Goal: Check status: Check status

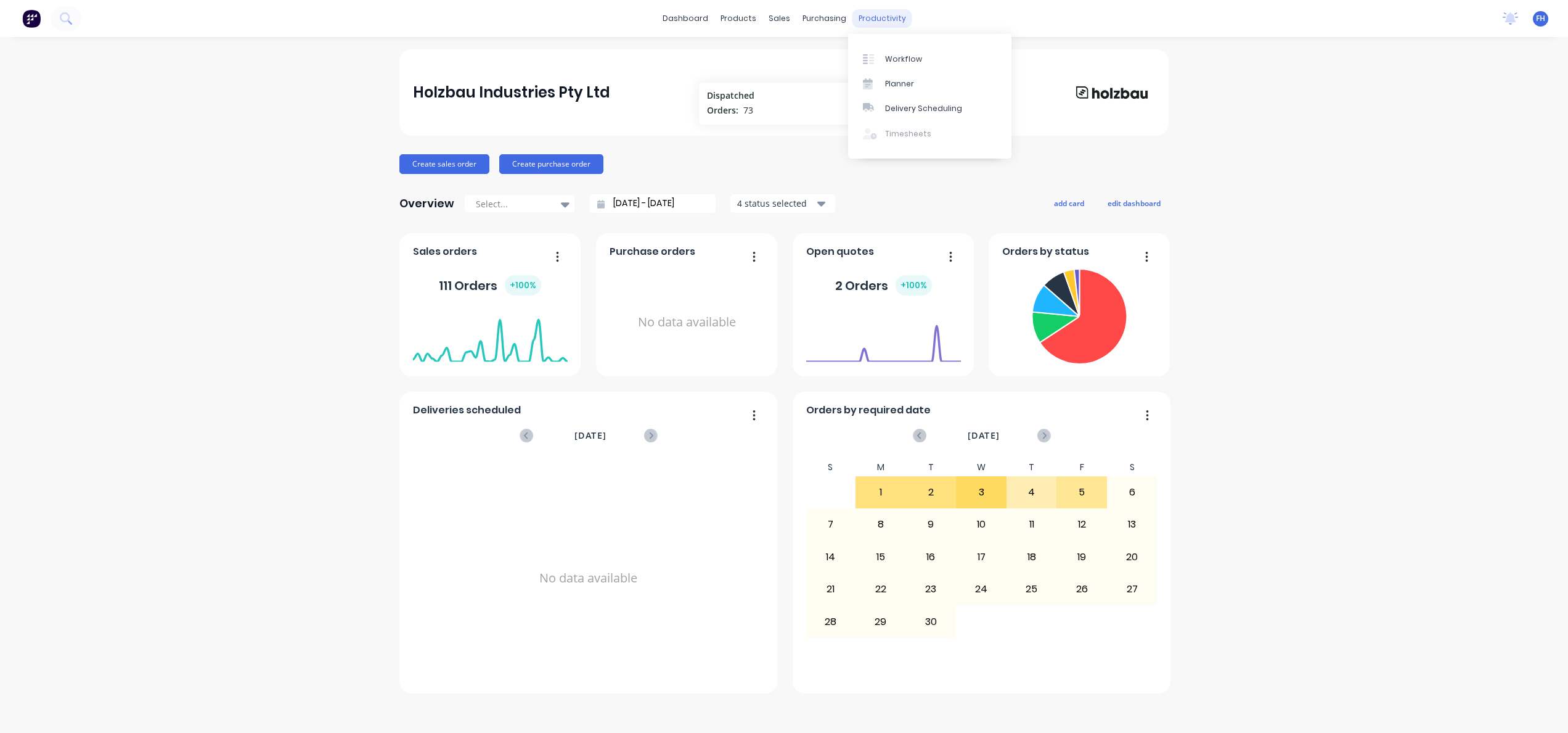
click at [876, 15] on div "productivity" at bounding box center [883, 19] width 60 height 19
drag, startPoint x: 886, startPoint y: 52, endPoint x: 878, endPoint y: 48, distance: 8.9
click at [888, 54] on div "Workflow" at bounding box center [903, 59] width 37 height 11
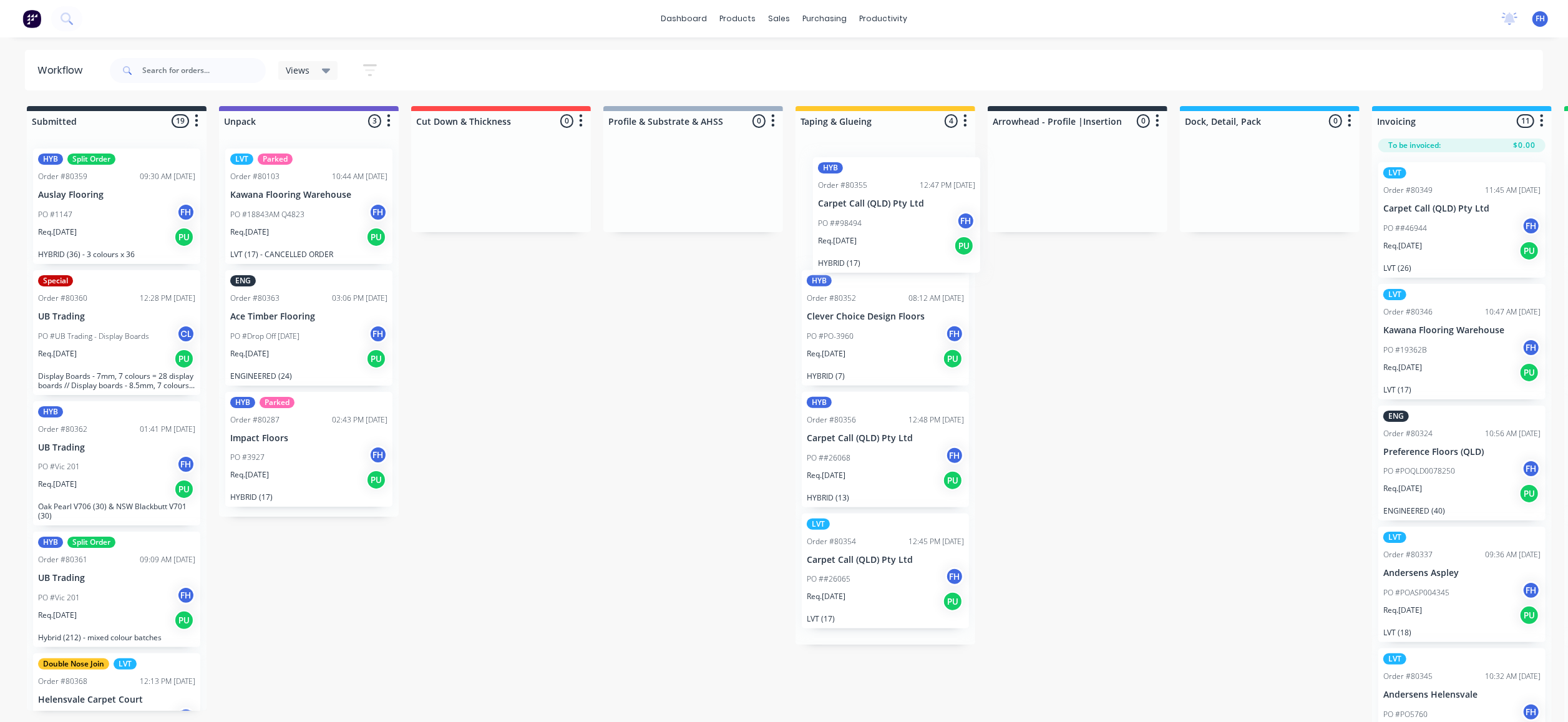
drag, startPoint x: 879, startPoint y: 217, endPoint x: 862, endPoint y: 206, distance: 20.2
click at [882, 220] on div "HYB Order #80355 12:47 PM [DATE] Carpet Call (QLD) Pty Ltd PO ##98494 FH Req. […" at bounding box center [885, 391] width 180 height 506
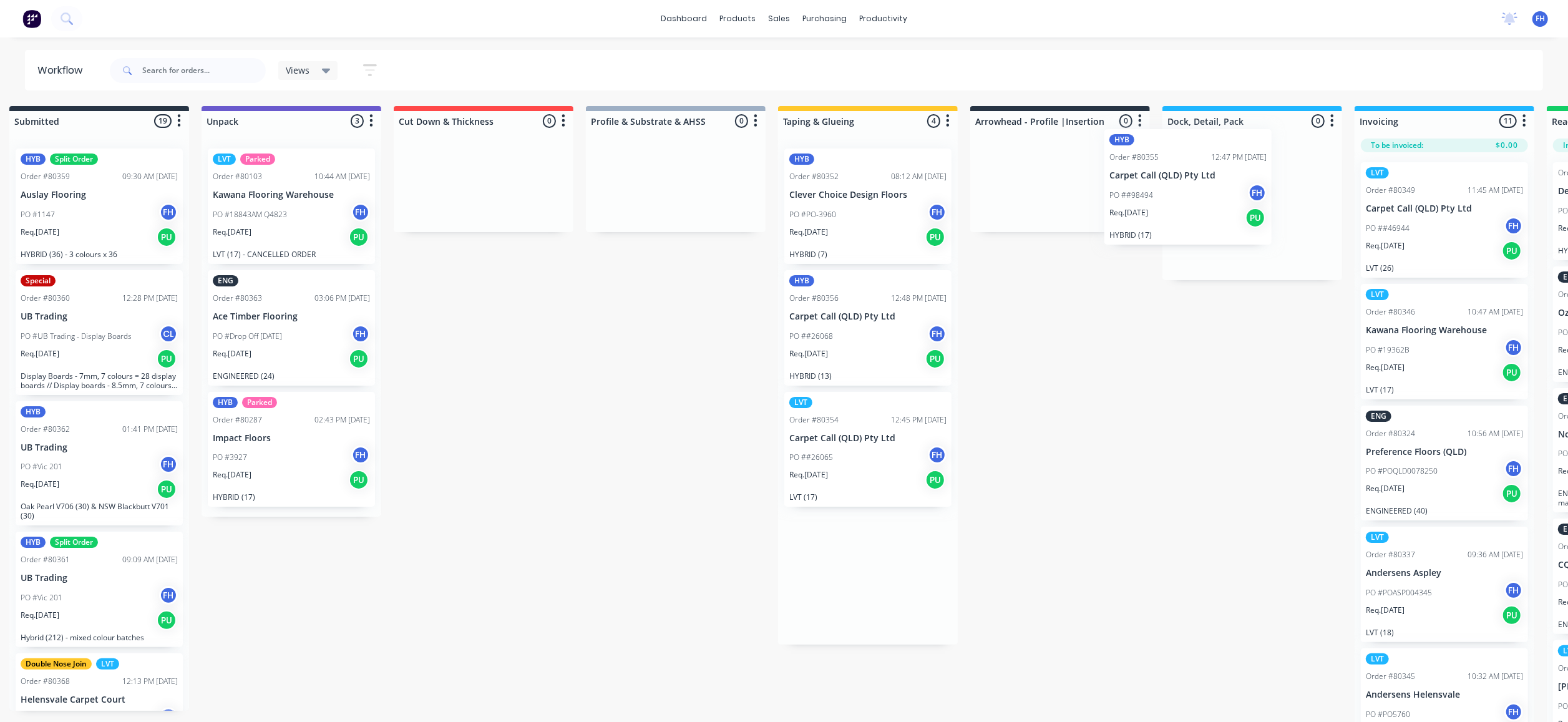
drag, startPoint x: 869, startPoint y: 220, endPoint x: 1169, endPoint y: 197, distance: 300.9
click at [1182, 197] on div "Submitted 19 Summaries Total order value Invoiced to date To be invoiced HYB Sp…" at bounding box center [1104, 415] width 2262 height 618
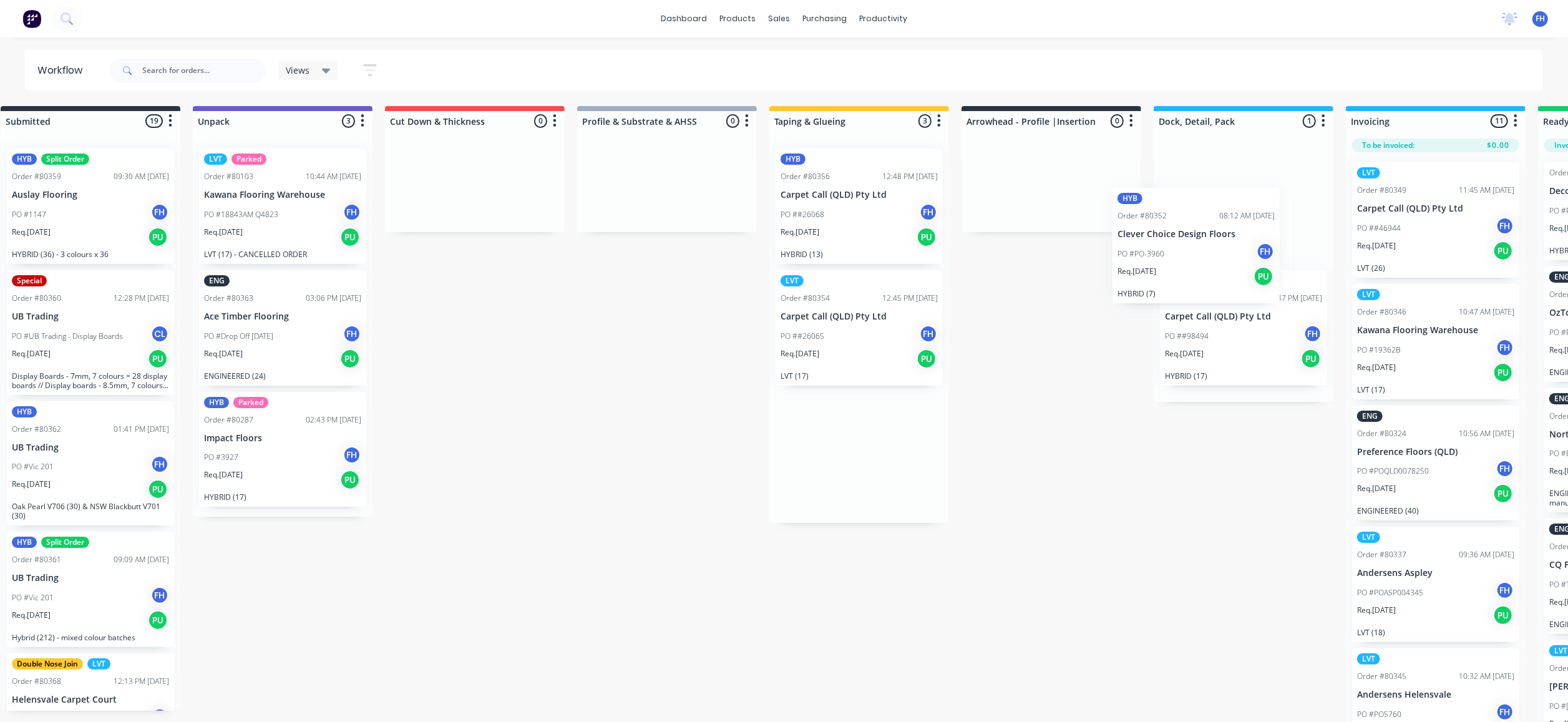
scroll to position [0, 32]
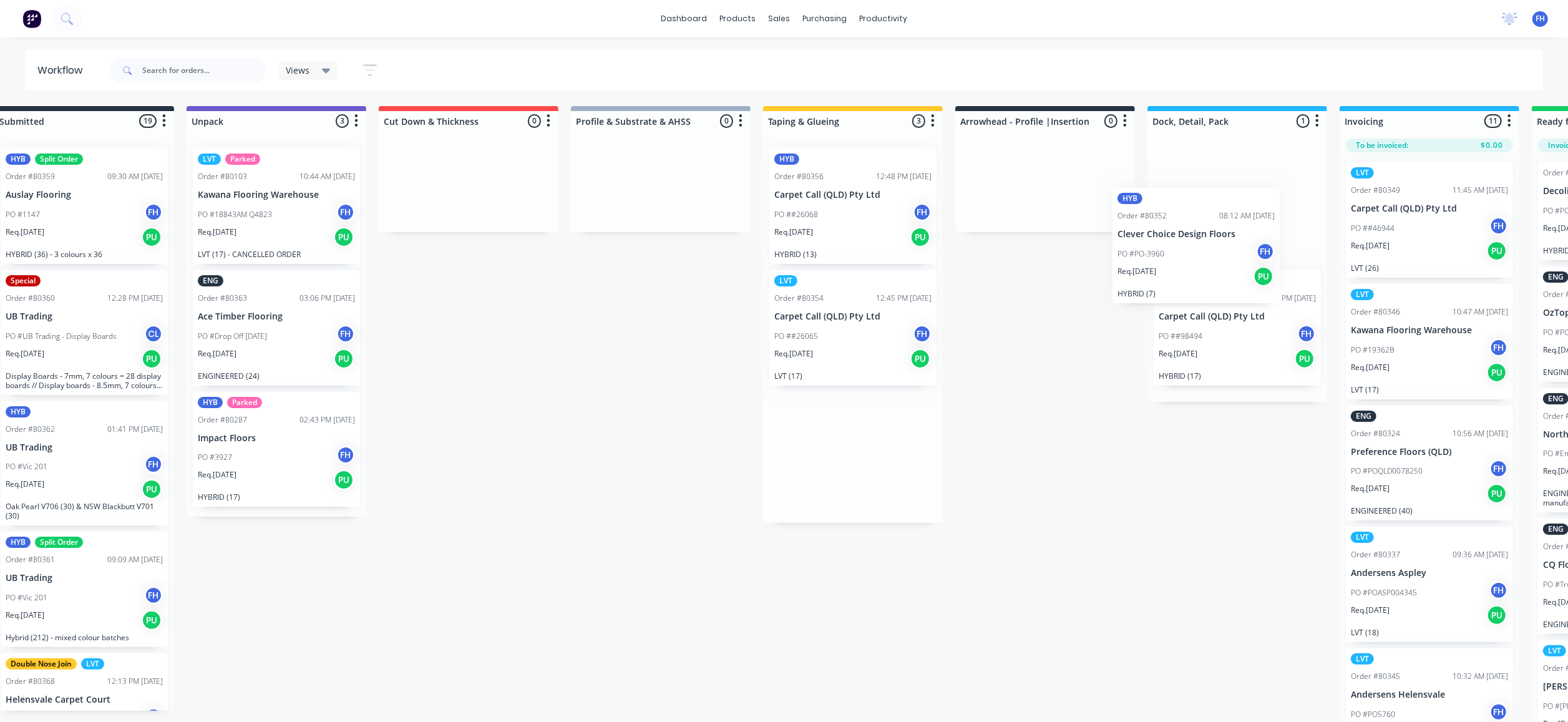
drag, startPoint x: 827, startPoint y: 231, endPoint x: 1159, endPoint y: 267, distance: 333.9
click at [1161, 269] on div "Submitted 19 Summaries Total order value Invoiced to date To be invoiced HYB Sp…" at bounding box center [1089, 415] width 2262 height 618
click at [1162, 267] on div "HYB Order #80355 12:47 PM [DATE] Carpet Call (QLD) Pty Ltd PO ##98494 FH Req. […" at bounding box center [1237, 270] width 180 height 263
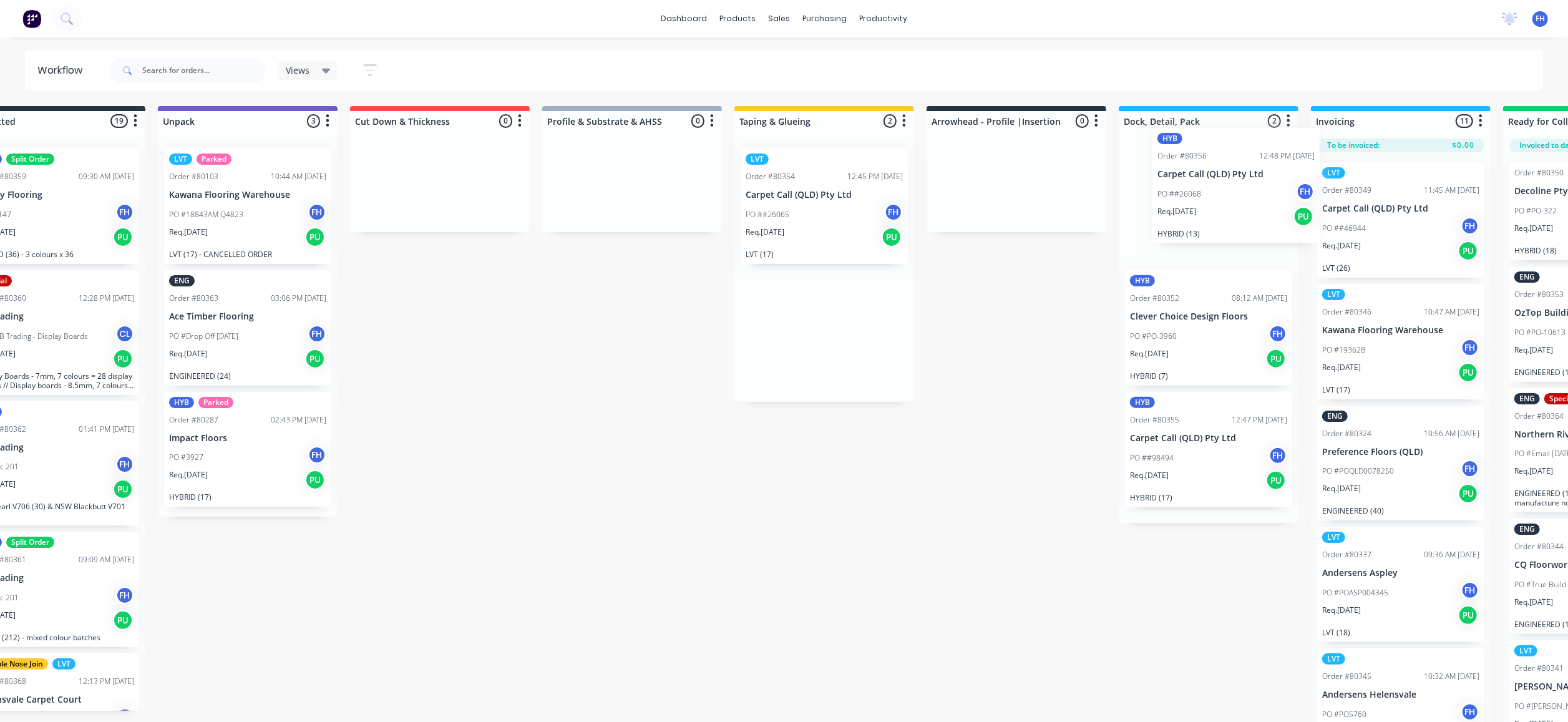
drag, startPoint x: 862, startPoint y: 236, endPoint x: 1229, endPoint y: 209, distance: 368.0
click at [1248, 225] on div "Submitted 19 Summaries Total order value Invoiced to date To be invoiced HYB Sp…" at bounding box center [1060, 415] width 2262 height 618
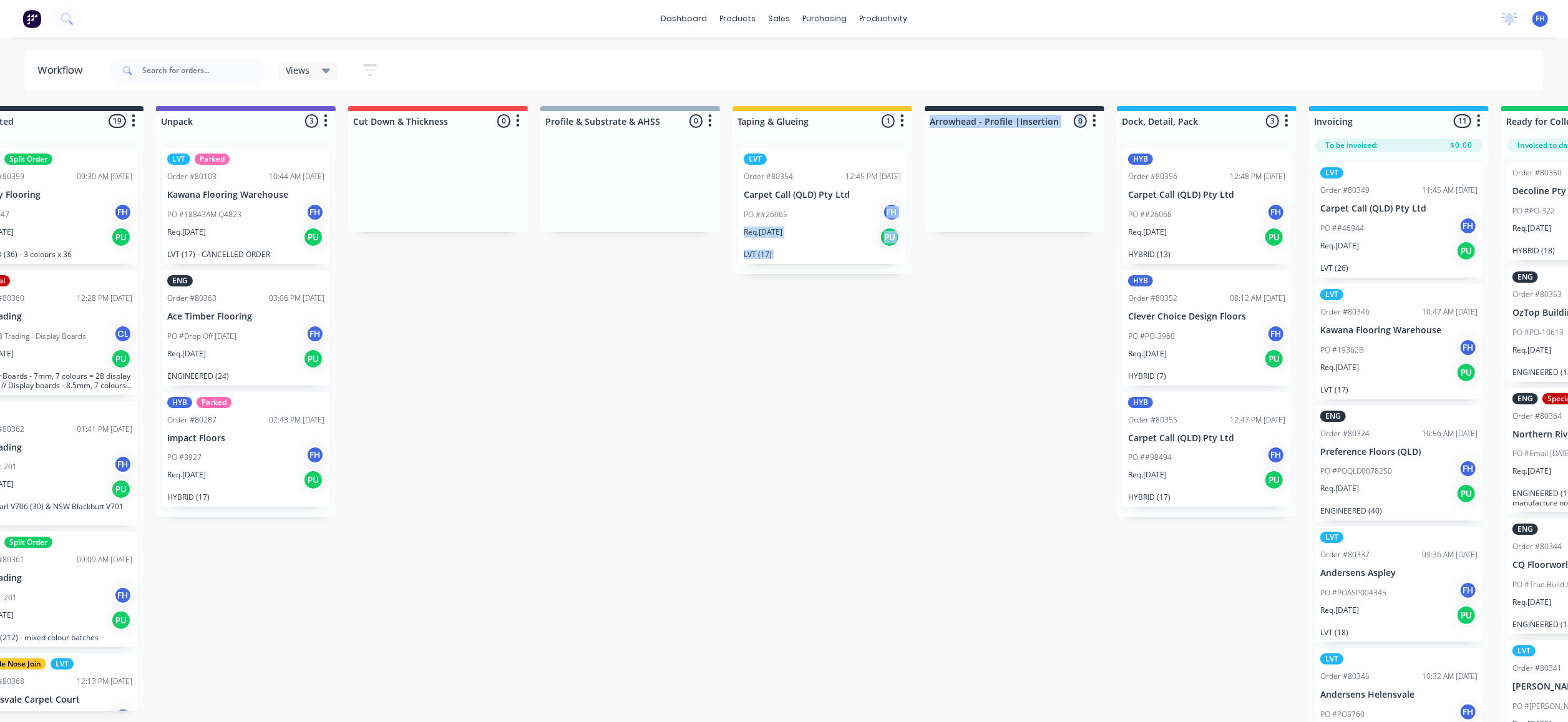
drag, startPoint x: 854, startPoint y: 223, endPoint x: 1071, endPoint y: 227, distance: 217.0
click at [822, 352] on div "Submitted 19 Summaries Total order value Invoiced to date To be invoiced HYB Sp…" at bounding box center [1058, 415] width 2262 height 618
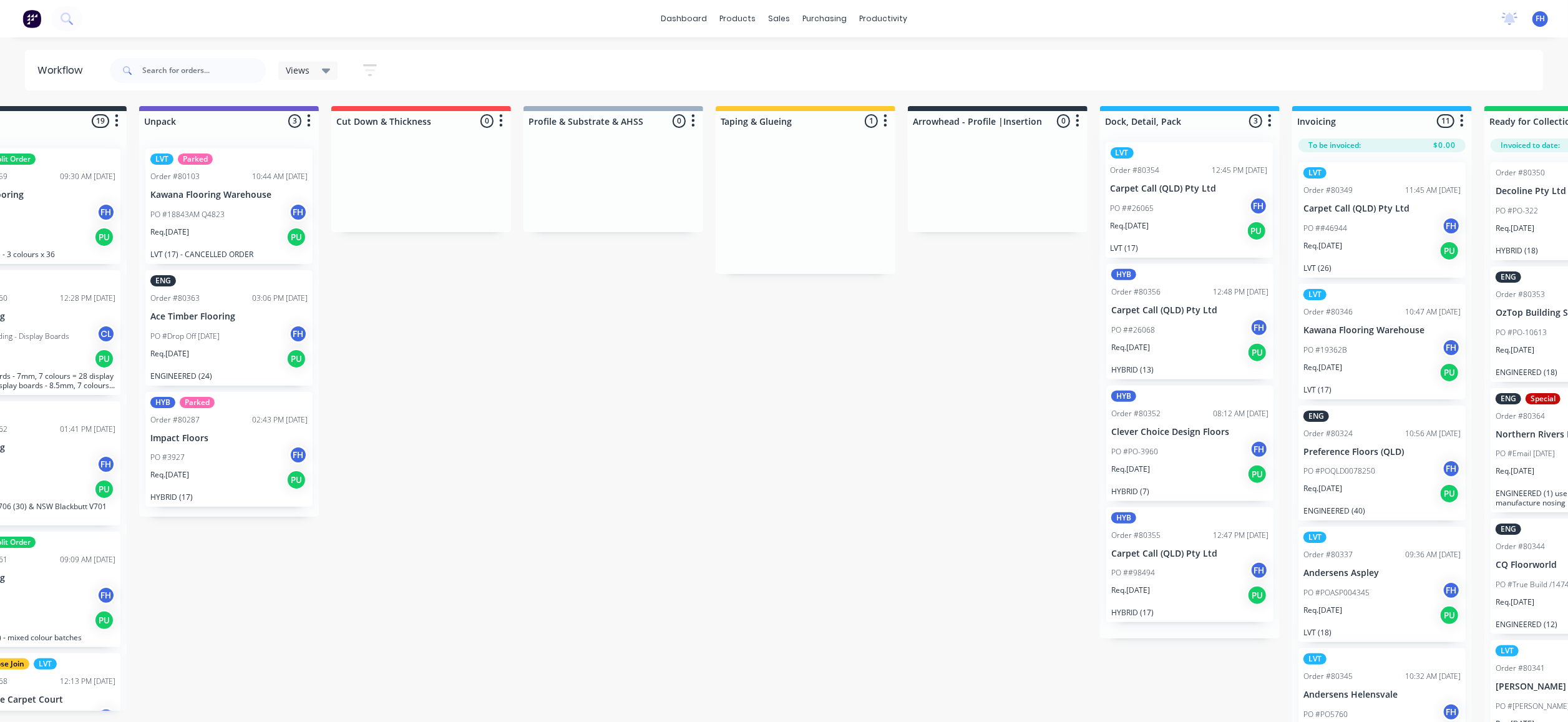
drag, startPoint x: 817, startPoint y: 210, endPoint x: 1183, endPoint y: 206, distance: 366.0
click at [1183, 206] on div "Submitted 19 Summaries Total order value Invoiced to date To be invoiced HYB Sp…" at bounding box center [1041, 415] width 2262 height 618
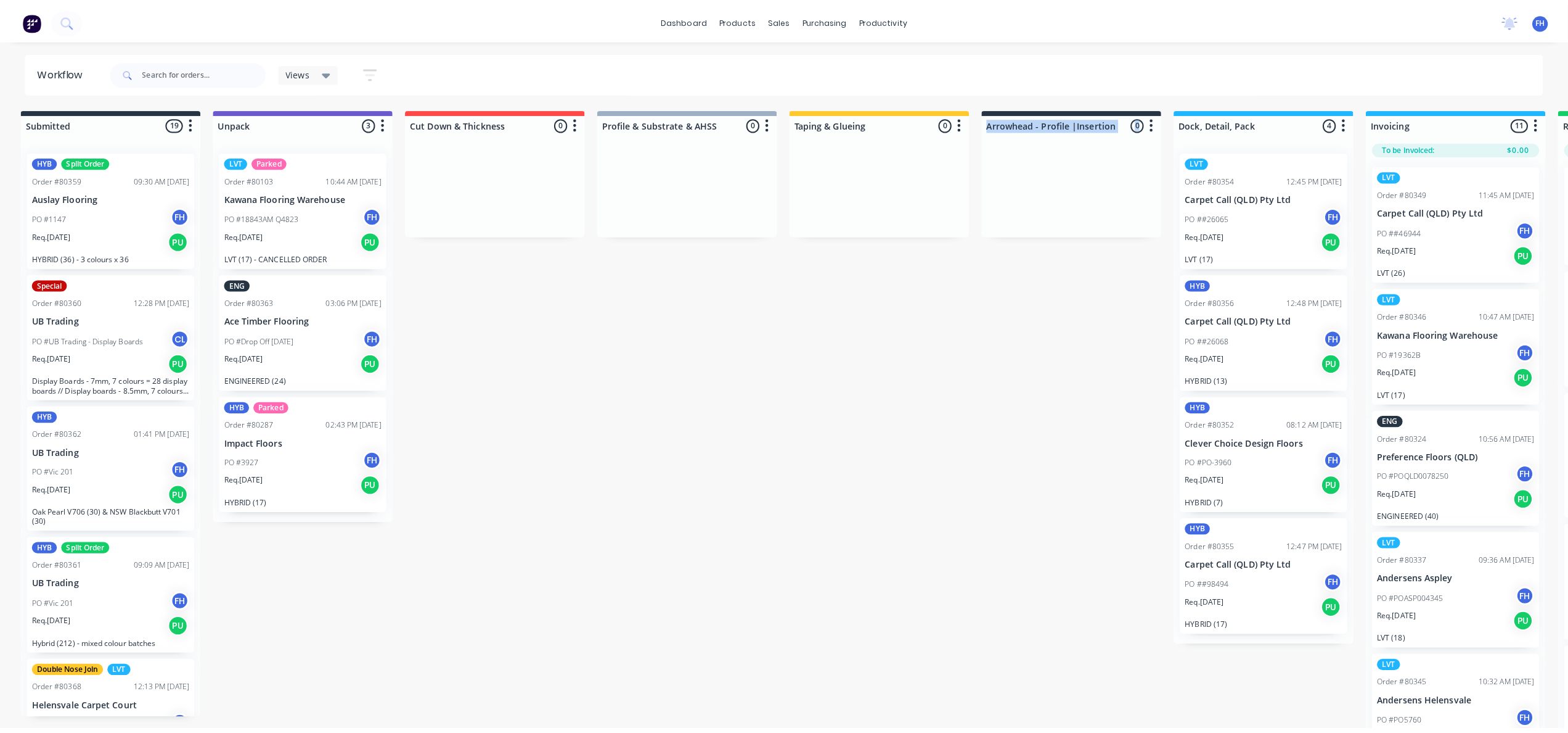
scroll to position [0, 0]
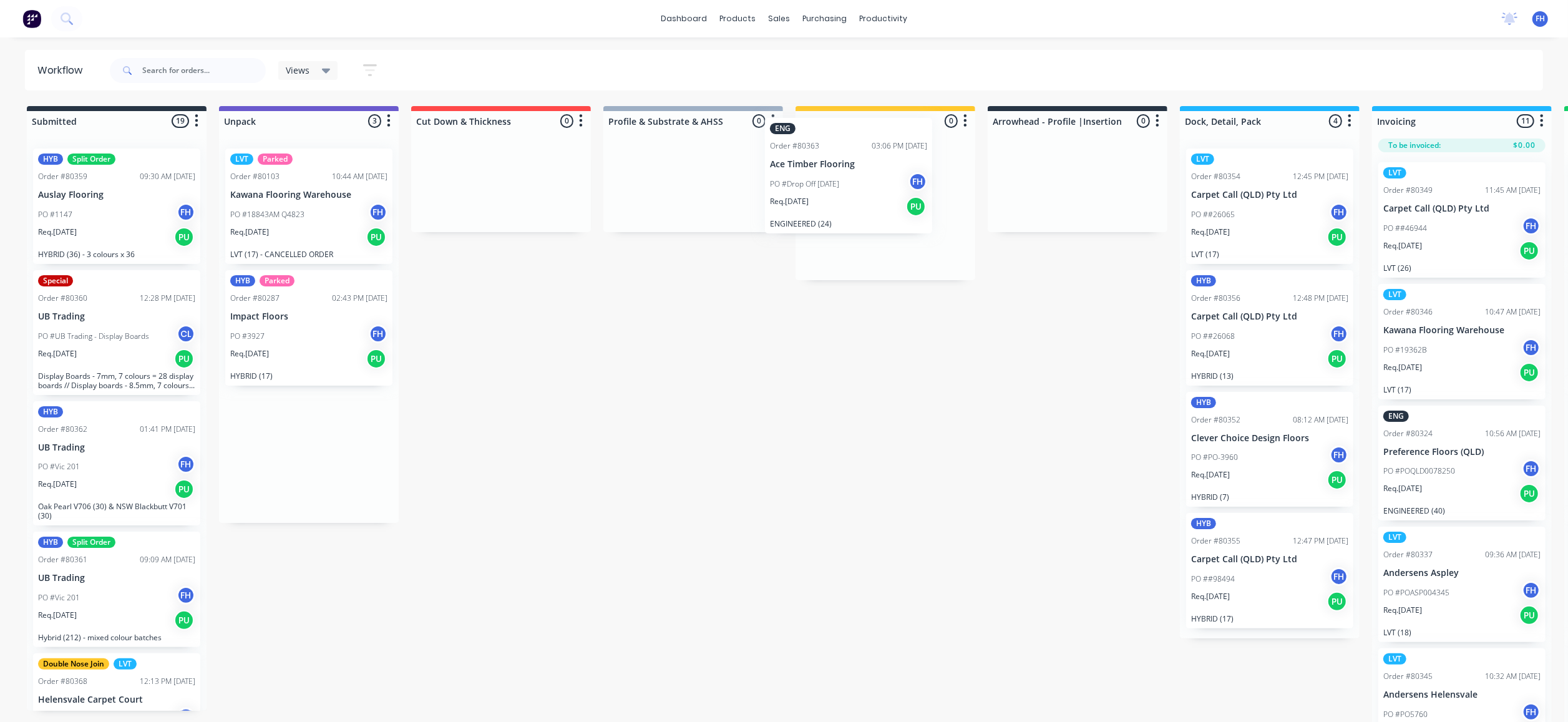
drag, startPoint x: 300, startPoint y: 333, endPoint x: 810, endPoint y: 213, distance: 523.9
click at [840, 182] on div "Submitted 19 Summaries Total order value Invoiced to date To be invoiced HYB Sp…" at bounding box center [1121, 415] width 2262 height 618
click at [140, 69] on span at bounding box center [125, 70] width 32 height 25
drag, startPoint x: 155, startPoint y: 73, endPoint x: 148, endPoint y: 85, distance: 13.9
click at [154, 75] on input "text" at bounding box center [204, 70] width 123 height 25
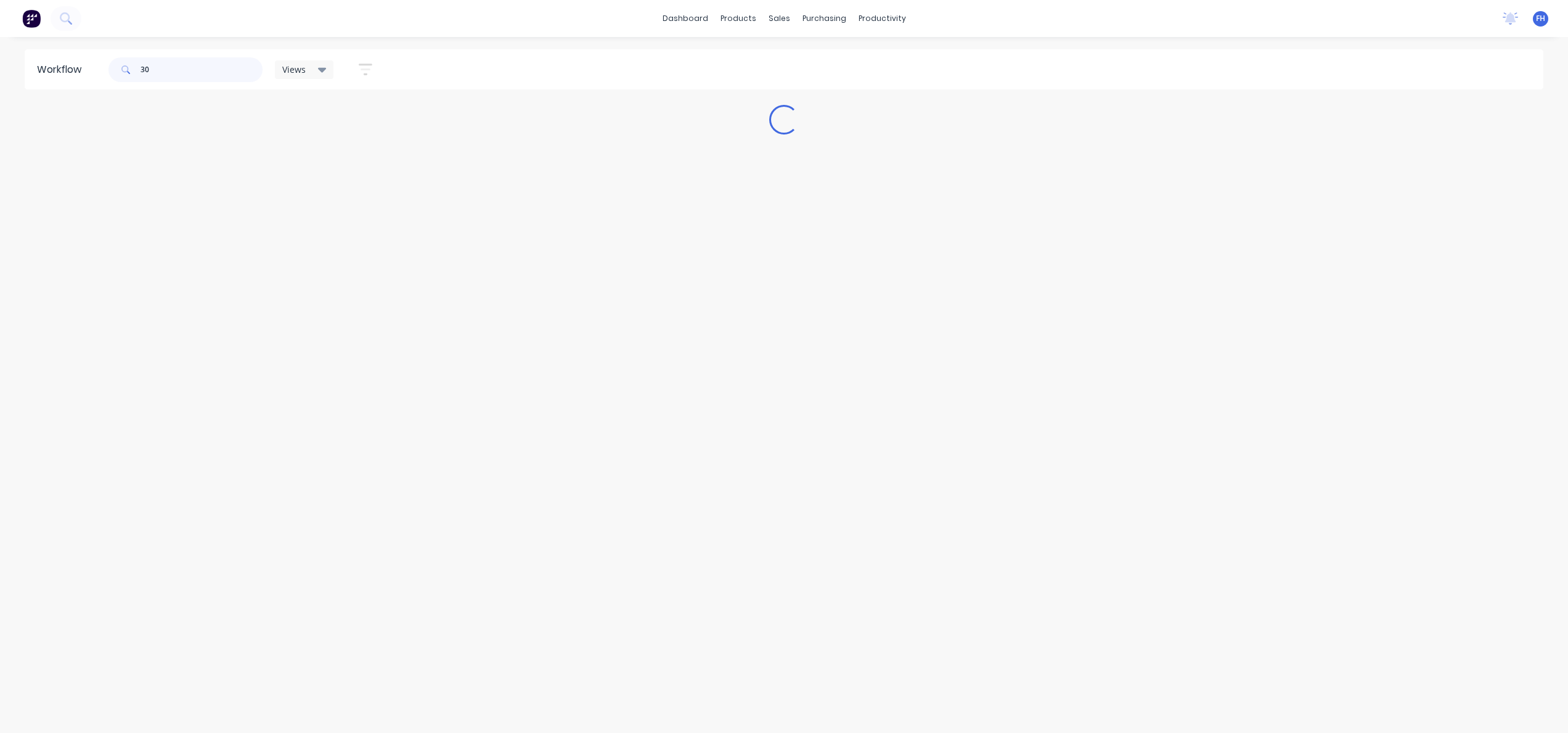
type input "3"
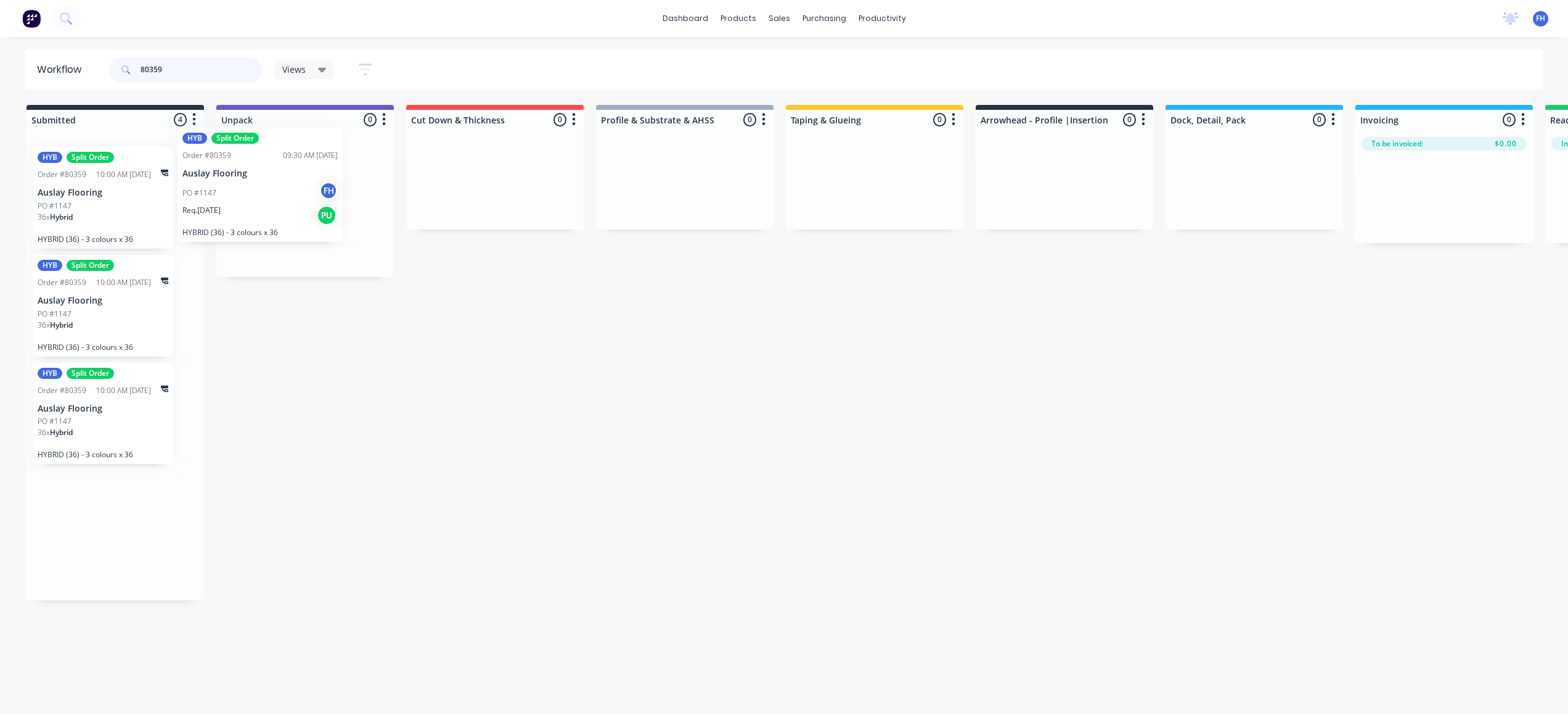
drag, startPoint x: 88, startPoint y: 217, endPoint x: 181, endPoint y: 246, distance: 97.4
click at [236, 201] on div "Submitted 4 Summaries Total order value Invoiced to date To be invoiced HYB Spl…" at bounding box center [1107, 352] width 2234 height 495
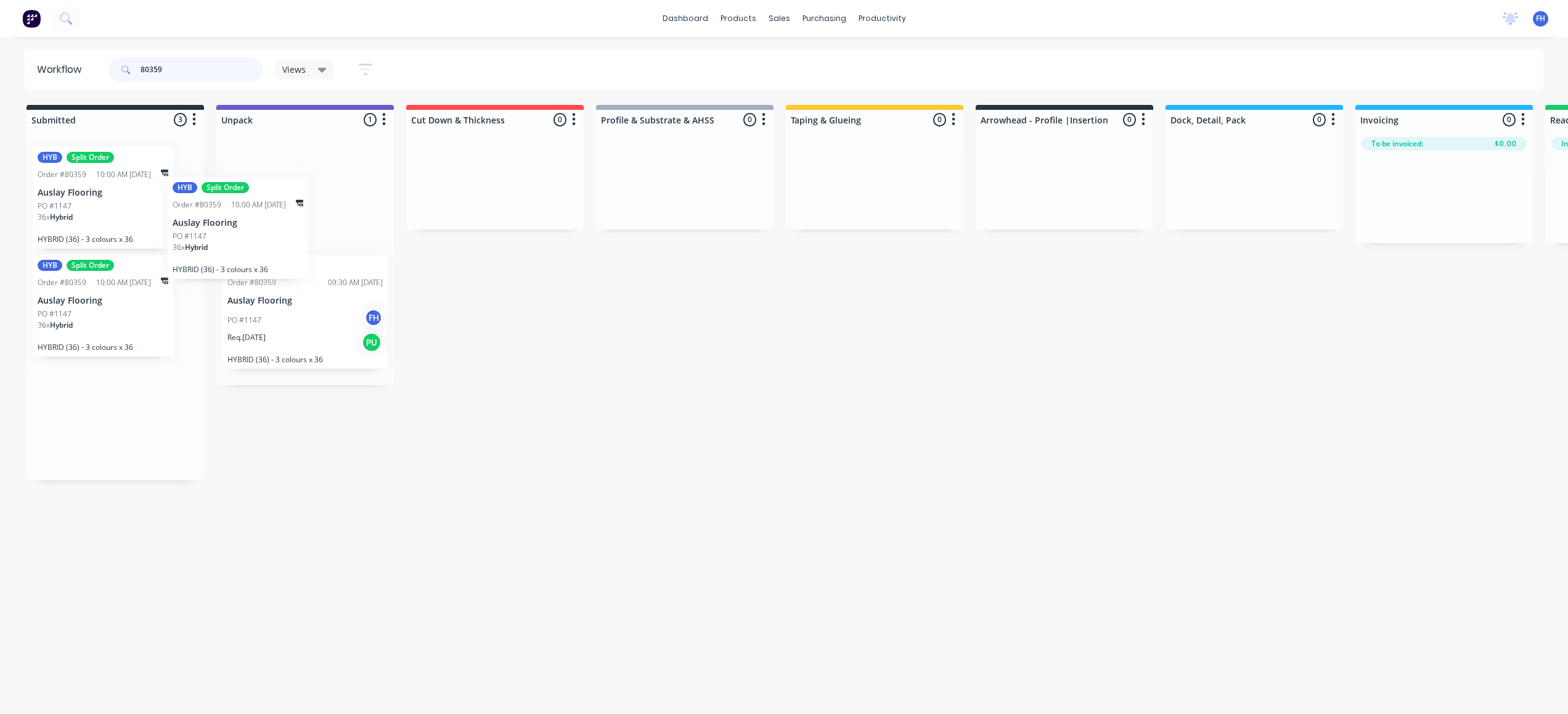
drag, startPoint x: 143, startPoint y: 225, endPoint x: 284, endPoint y: 246, distance: 142.6
click at [289, 249] on div "Submitted 3 Summaries Total order value Invoiced to date To be invoiced HYB Spl…" at bounding box center [1107, 292] width 2234 height 375
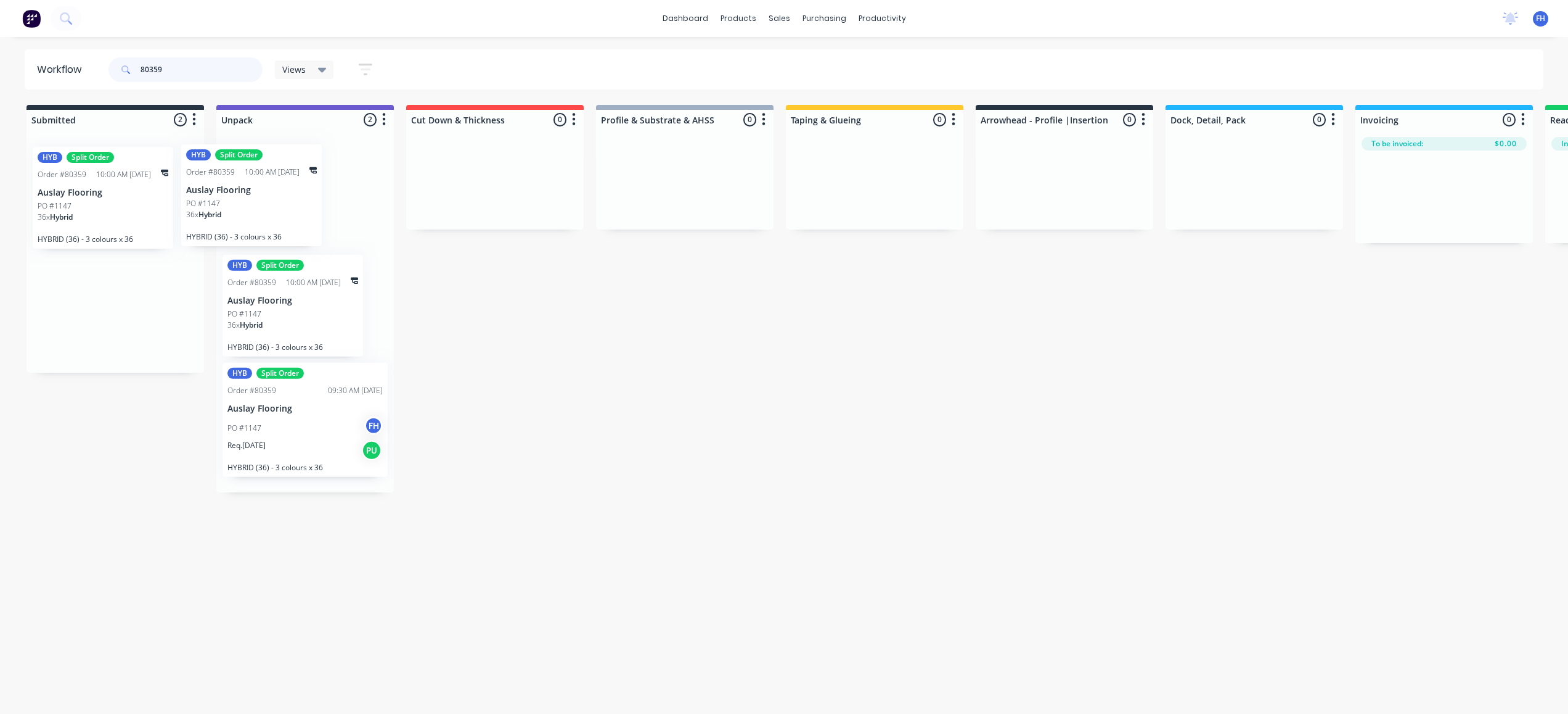
drag, startPoint x: 126, startPoint y: 215, endPoint x: 218, endPoint y: 215, distance: 92.0
click at [280, 215] on div "Submitted 2 Summaries Total order value Invoiced to date To be invoiced HYB Spl…" at bounding box center [1107, 298] width 2234 height 387
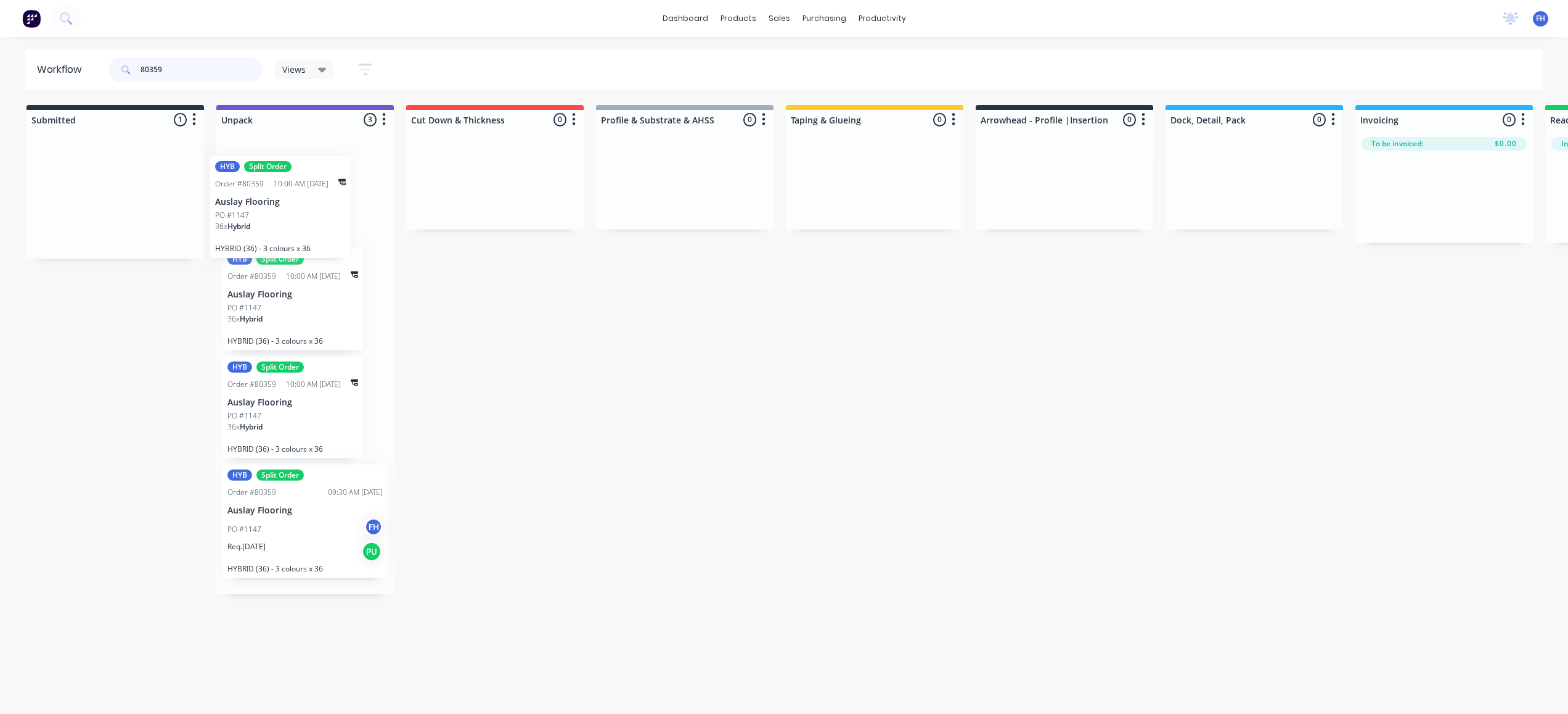
drag, startPoint x: 98, startPoint y: 190, endPoint x: 286, endPoint y: 192, distance: 188.0
click at [288, 197] on div "Submitted 1 Summaries Total order value Invoiced to date To be invoiced HYB Spl…" at bounding box center [1107, 349] width 2234 height 489
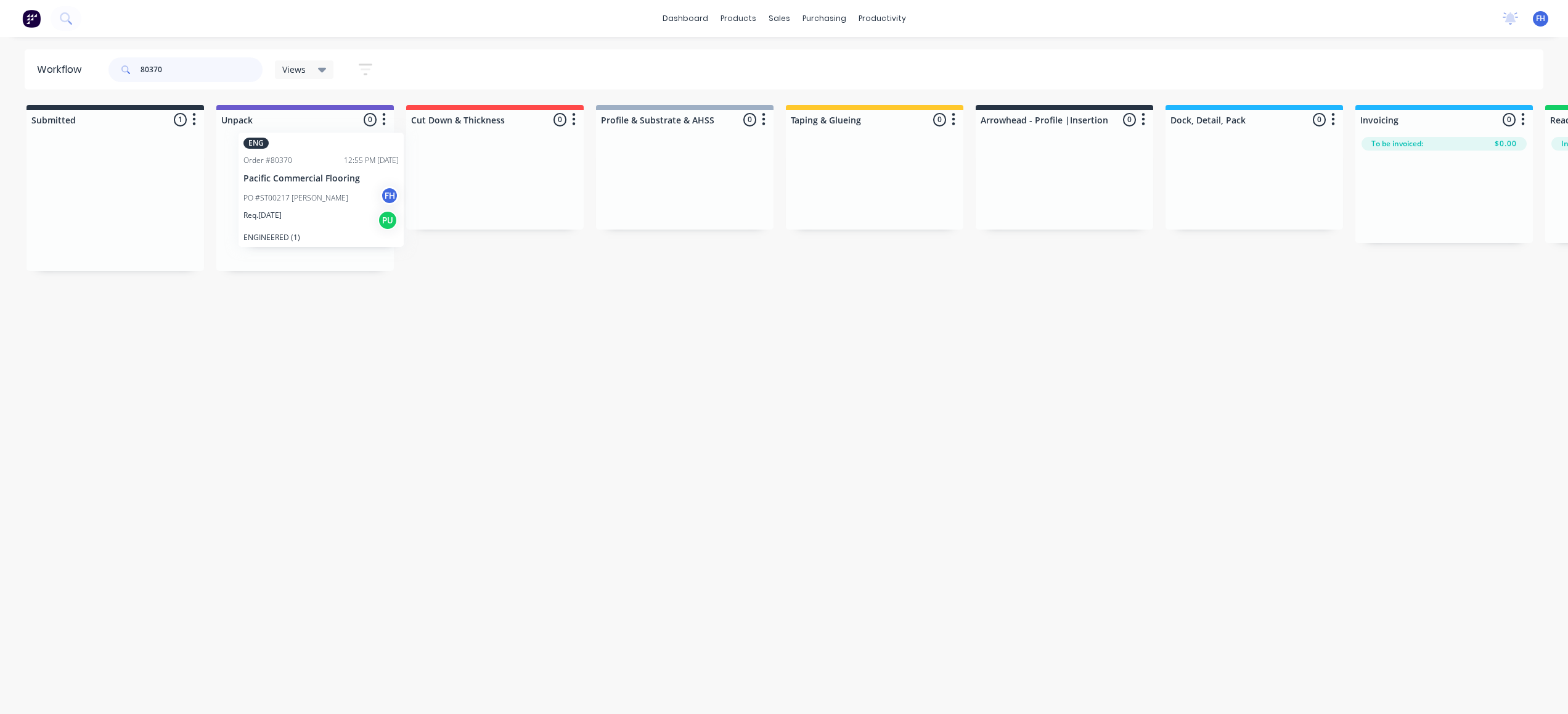
drag, startPoint x: 69, startPoint y: 225, endPoint x: 264, endPoint y: 201, distance: 196.5
click at [274, 206] on div "Submitted 1 Summaries Total order value Invoiced to date To be invoiced ENG Ord…" at bounding box center [1107, 187] width 2234 height 166
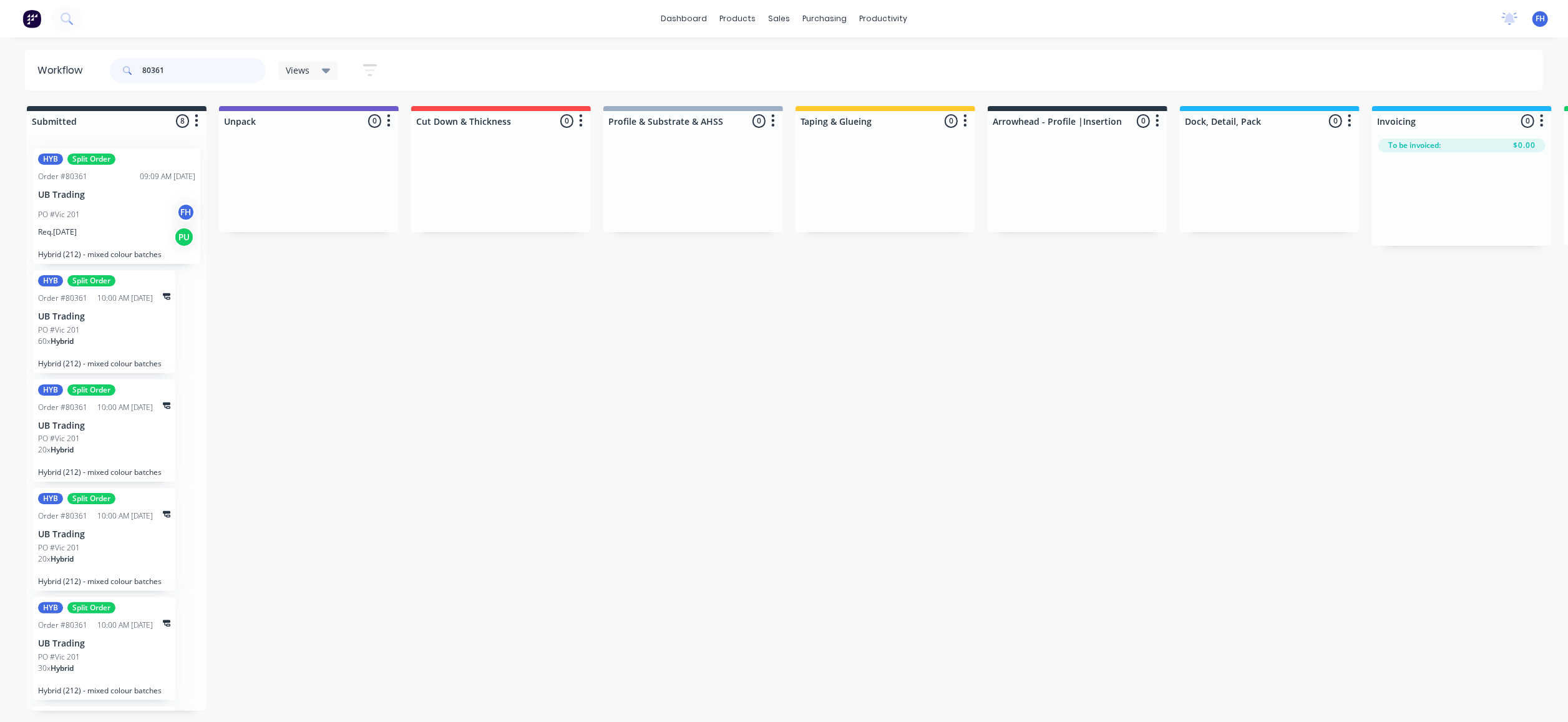
type input "80361"
click at [81, 640] on p "UB Trading" at bounding box center [104, 643] width 132 height 10
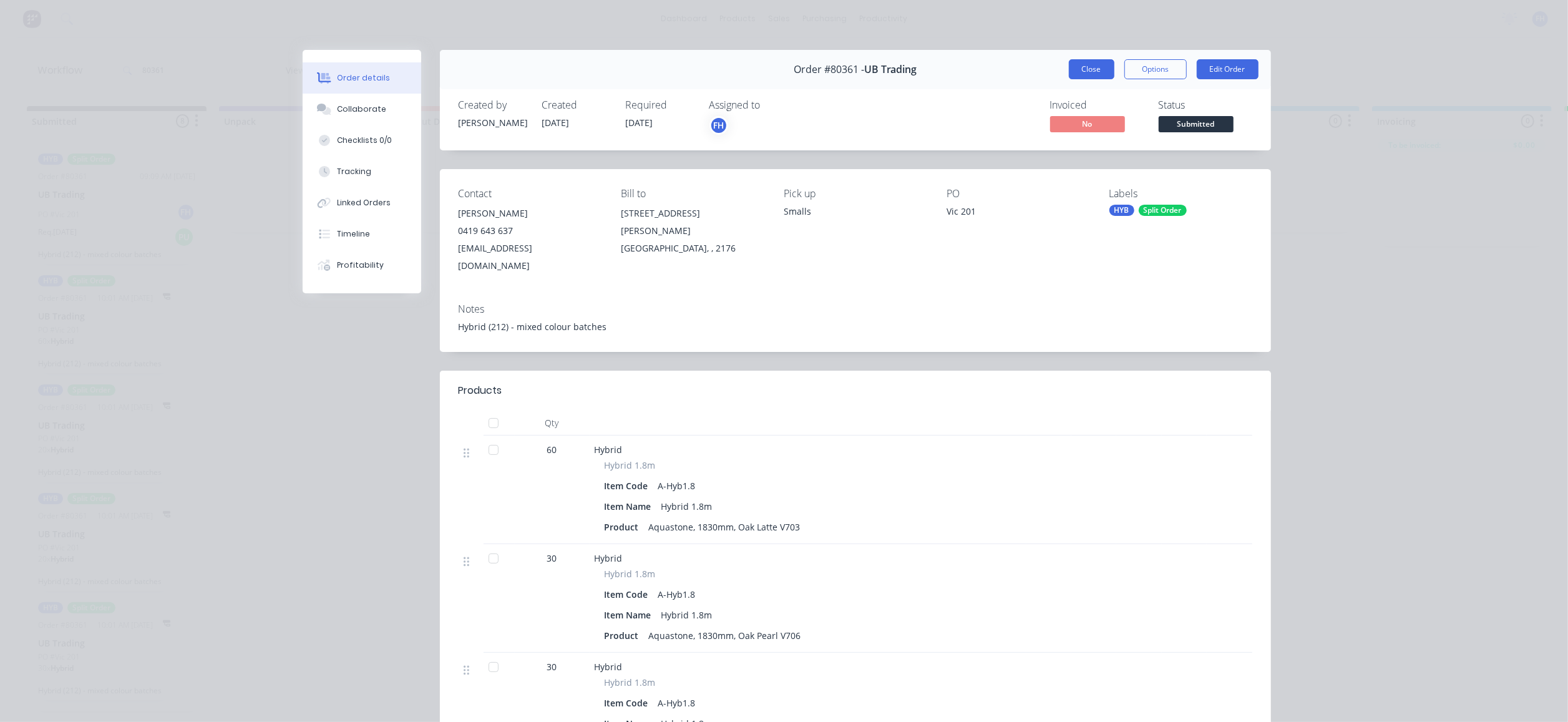
click at [1077, 65] on button "Close" at bounding box center [1091, 69] width 45 height 20
